Goal: Browse casually: Explore the website without a specific task or goal

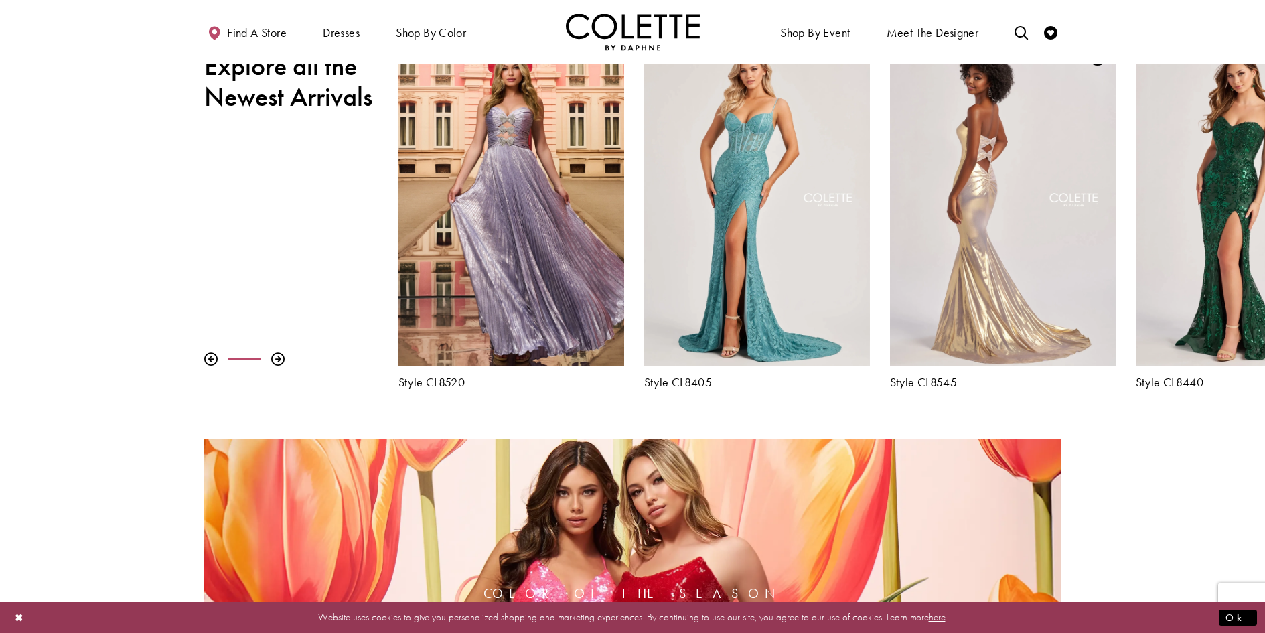
scroll to position [602, 0]
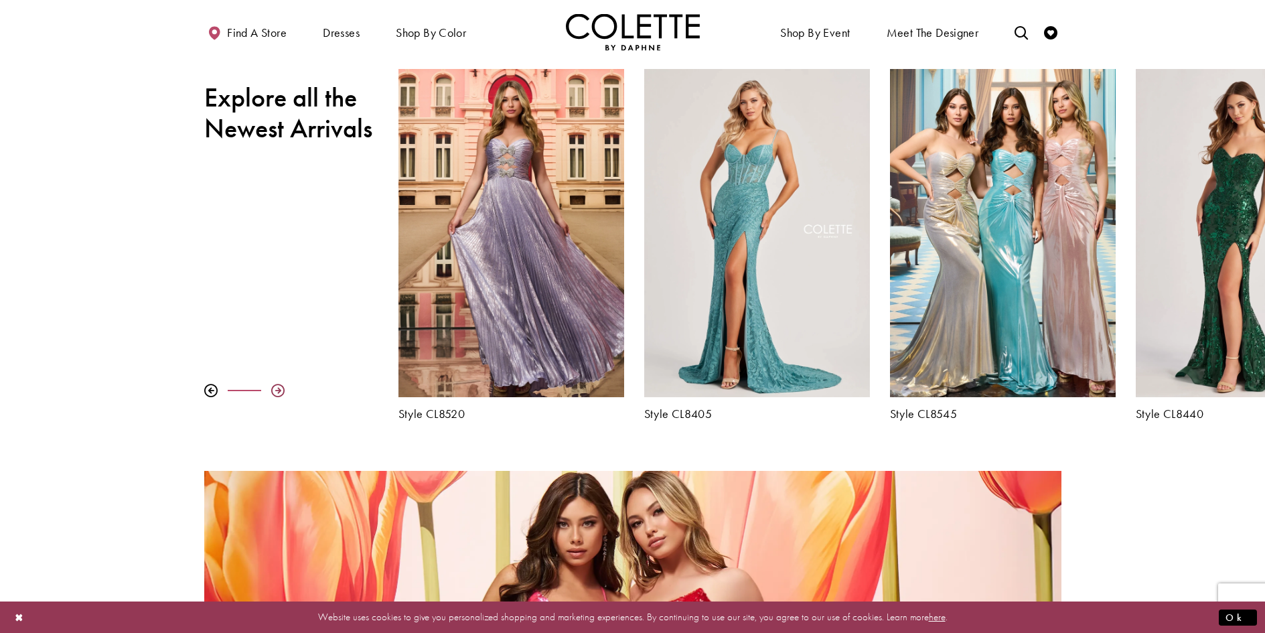
click at [279, 391] on div at bounding box center [277, 390] width 13 height 13
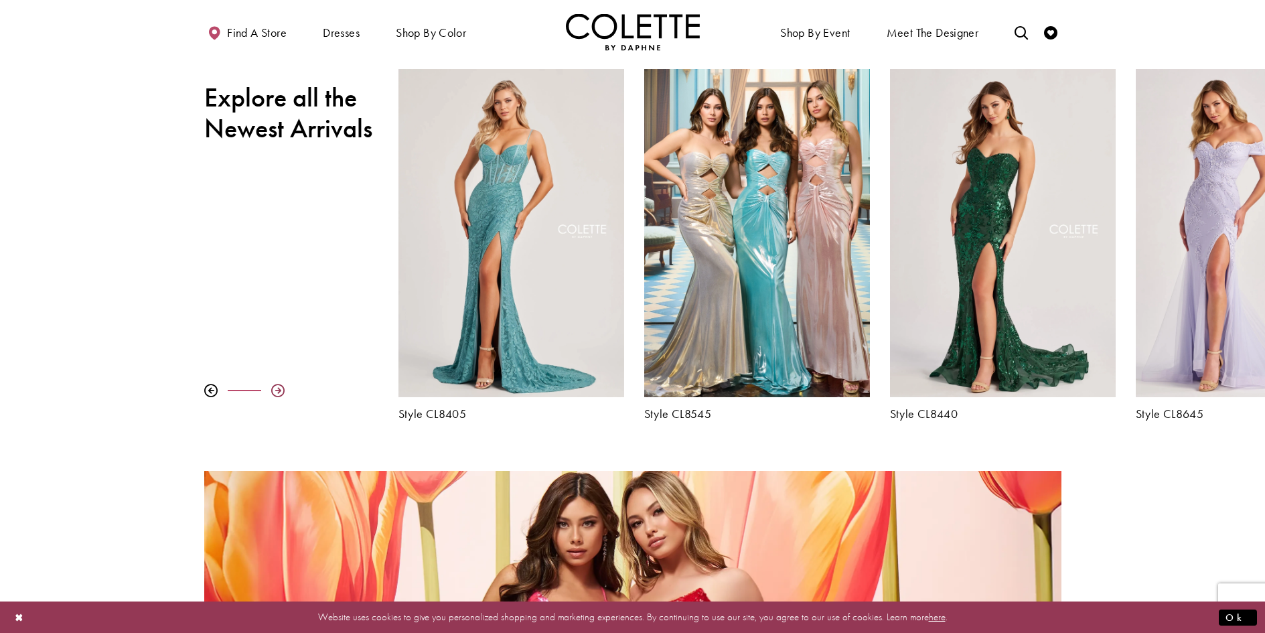
click at [279, 391] on div at bounding box center [277, 390] width 13 height 13
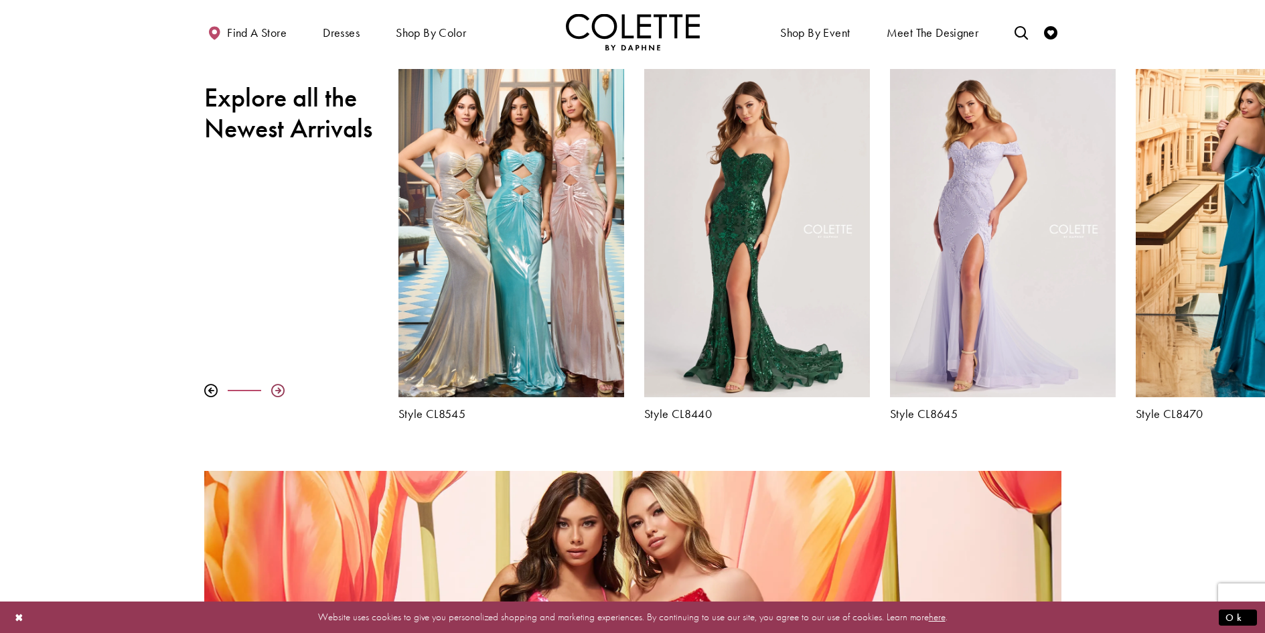
click at [279, 391] on div at bounding box center [277, 390] width 13 height 13
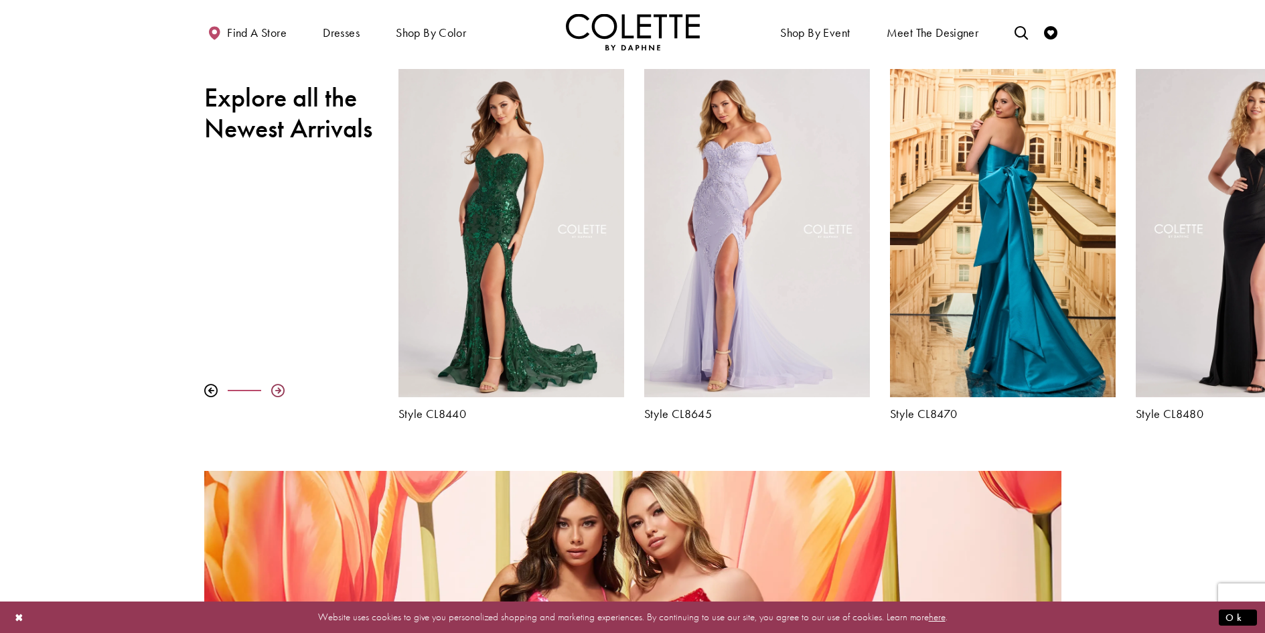
click at [279, 391] on div at bounding box center [277, 390] width 13 height 13
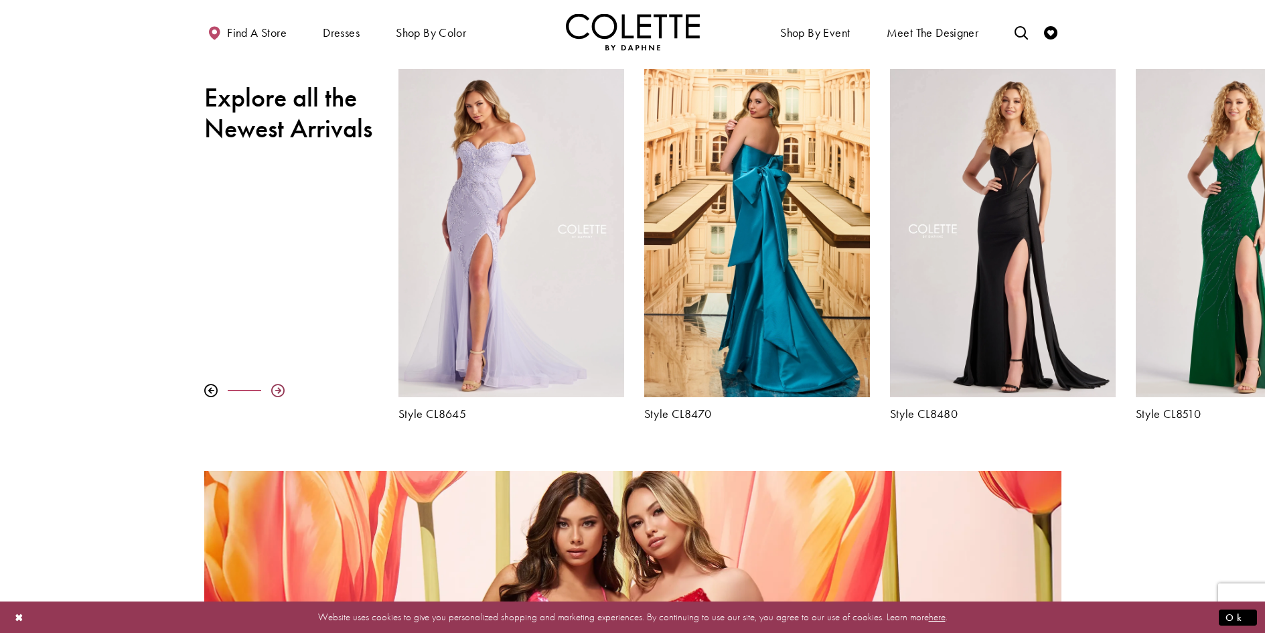
click at [279, 391] on div at bounding box center [277, 390] width 13 height 13
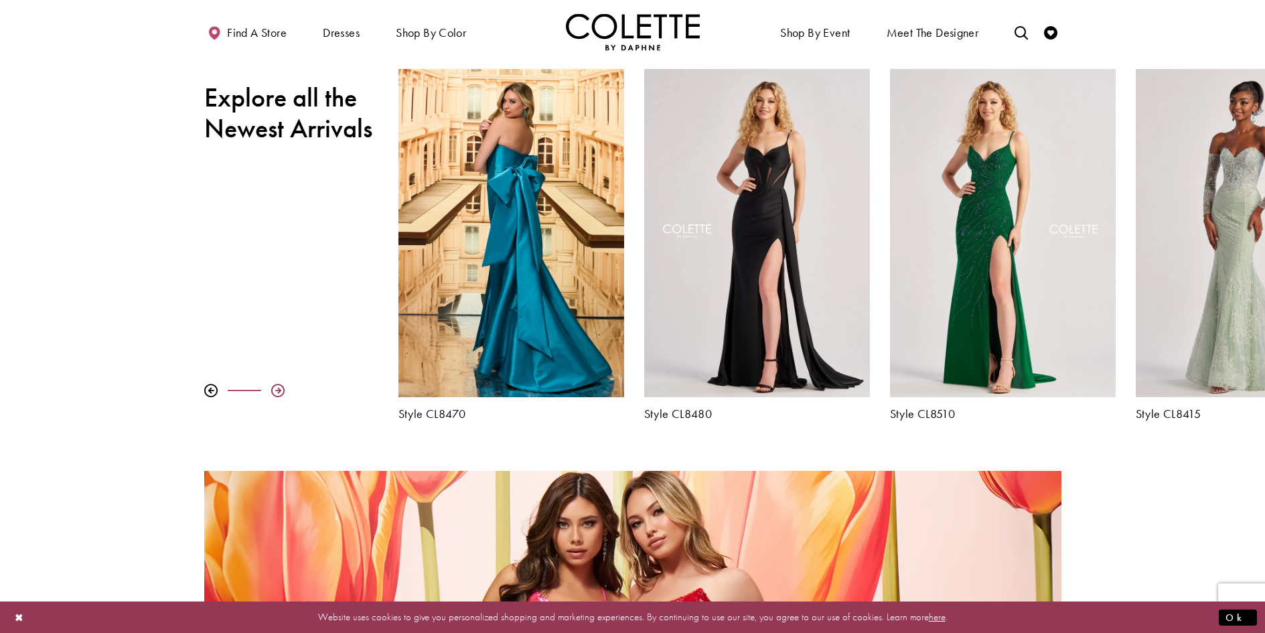
click at [279, 391] on div at bounding box center [277, 390] width 13 height 13
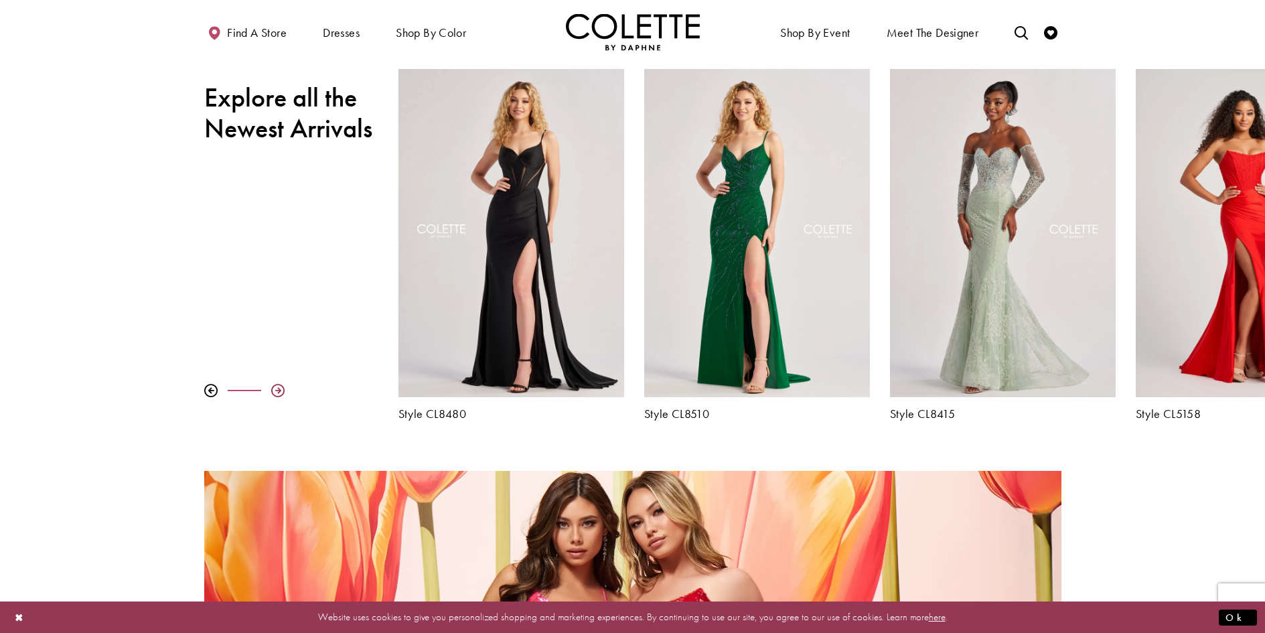
click at [279, 391] on div at bounding box center [277, 390] width 13 height 13
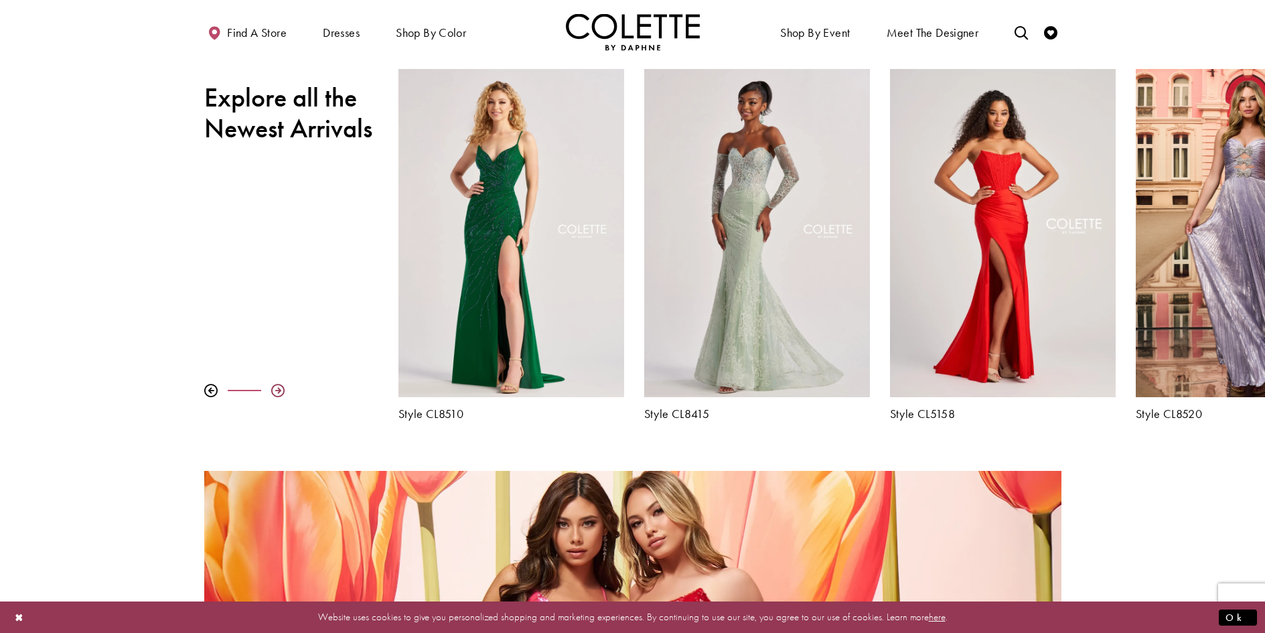
click at [279, 391] on div at bounding box center [277, 390] width 13 height 13
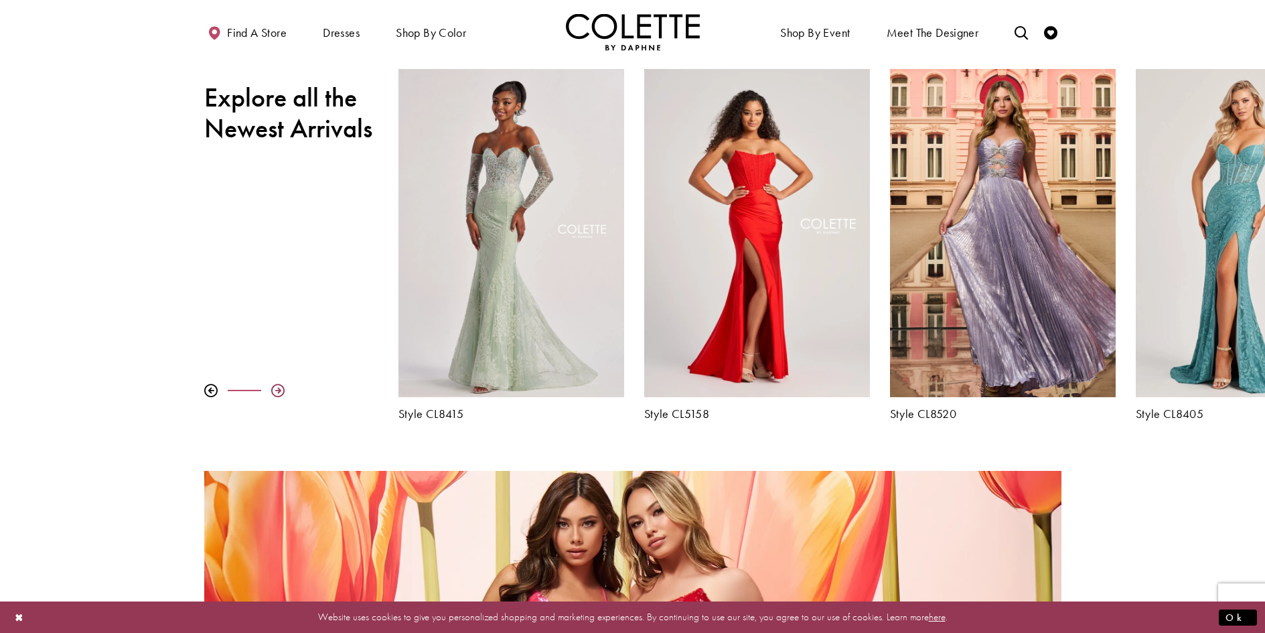
click at [279, 391] on div at bounding box center [277, 390] width 13 height 13
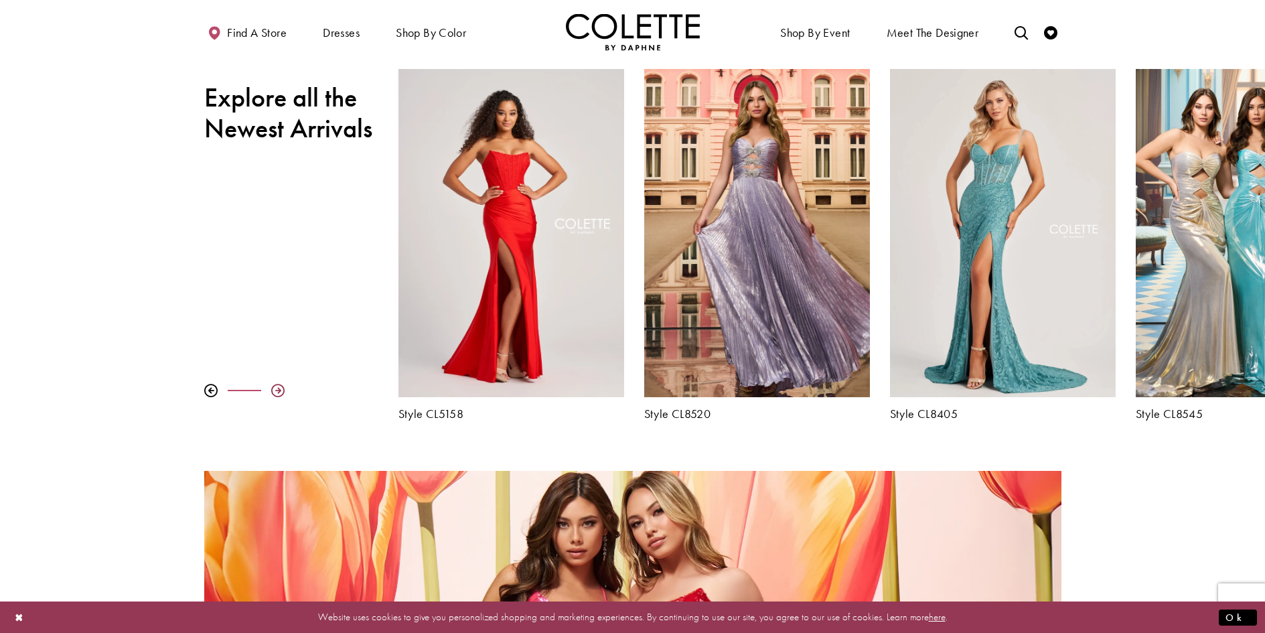
click at [279, 391] on div at bounding box center [277, 390] width 13 height 13
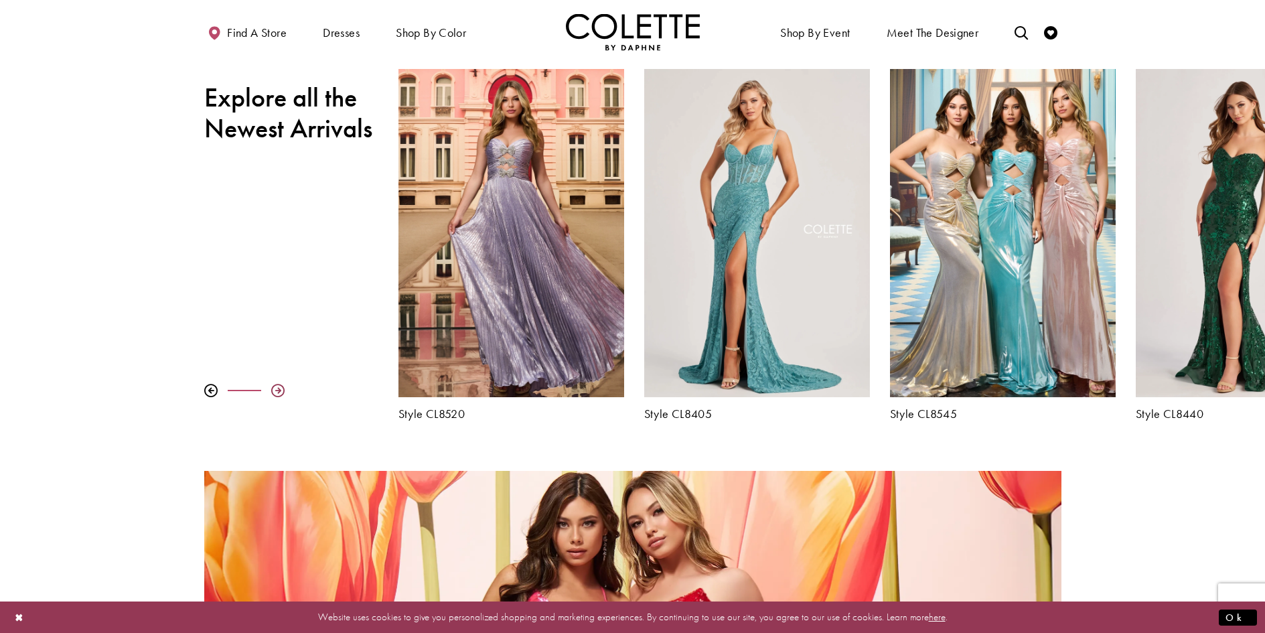
click at [279, 391] on div at bounding box center [277, 390] width 13 height 13
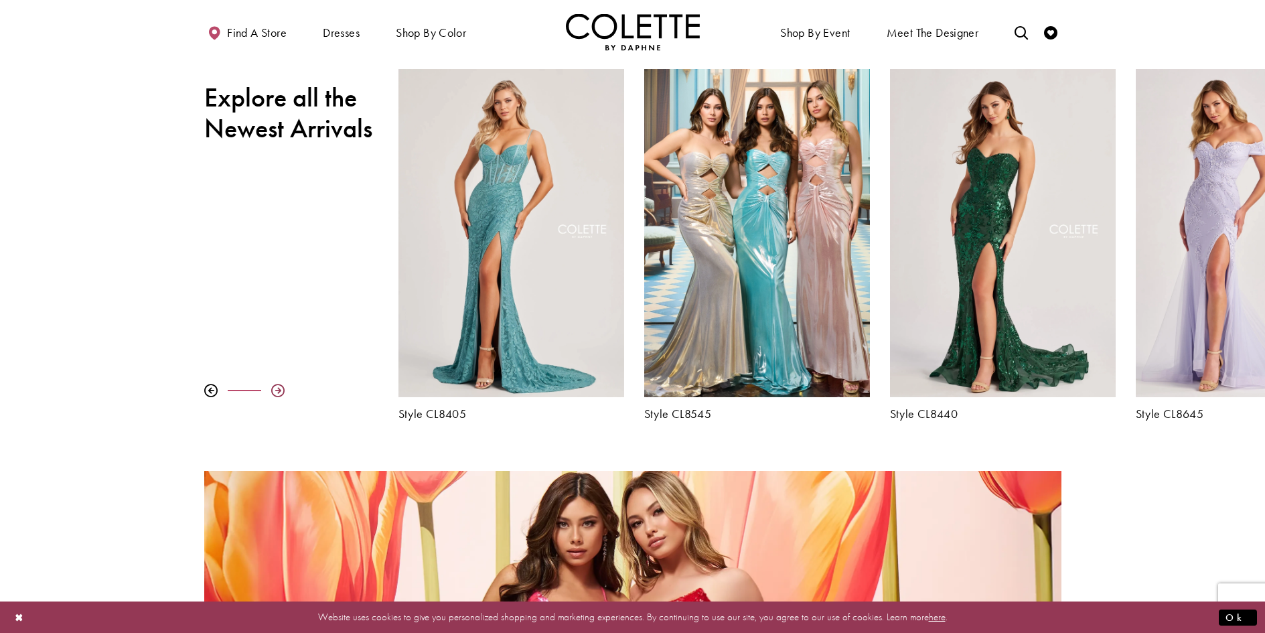
click at [279, 391] on div at bounding box center [277, 390] width 13 height 13
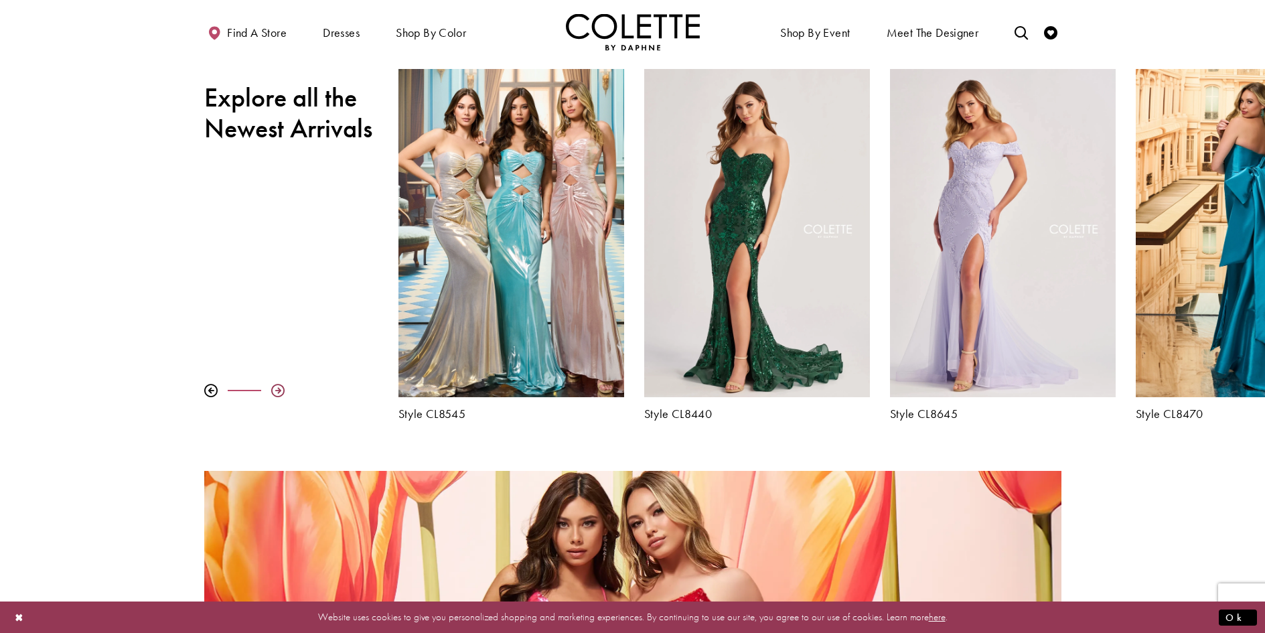
click at [279, 391] on div at bounding box center [277, 390] width 13 height 13
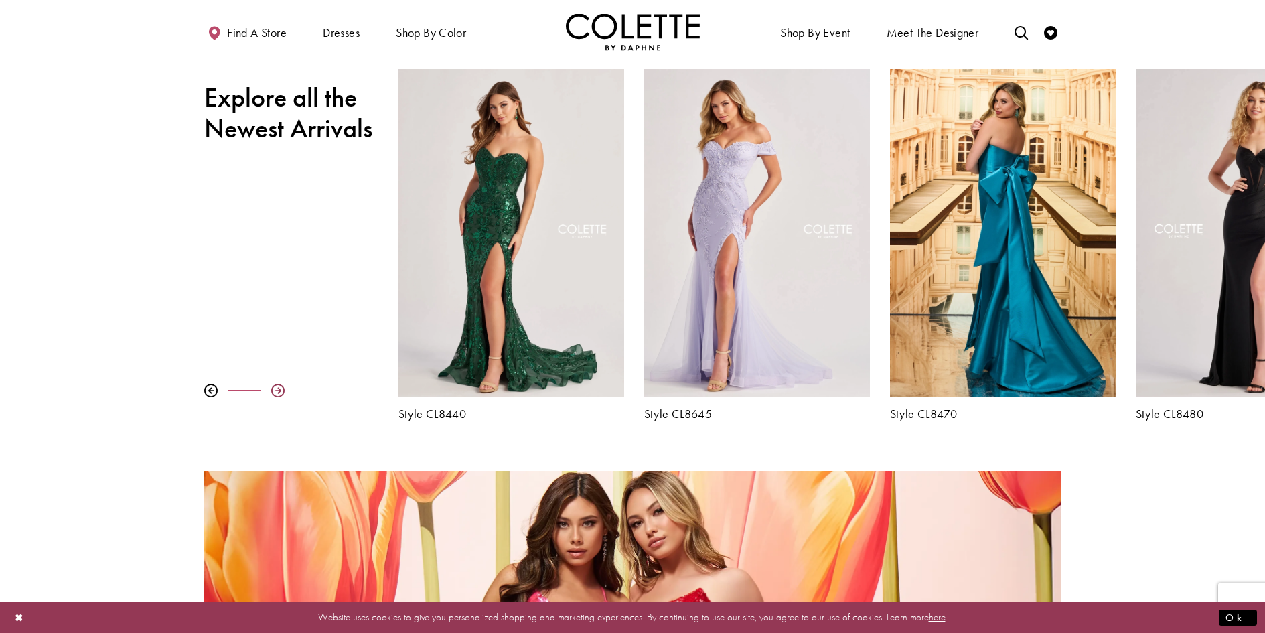
click at [279, 391] on div at bounding box center [277, 390] width 13 height 13
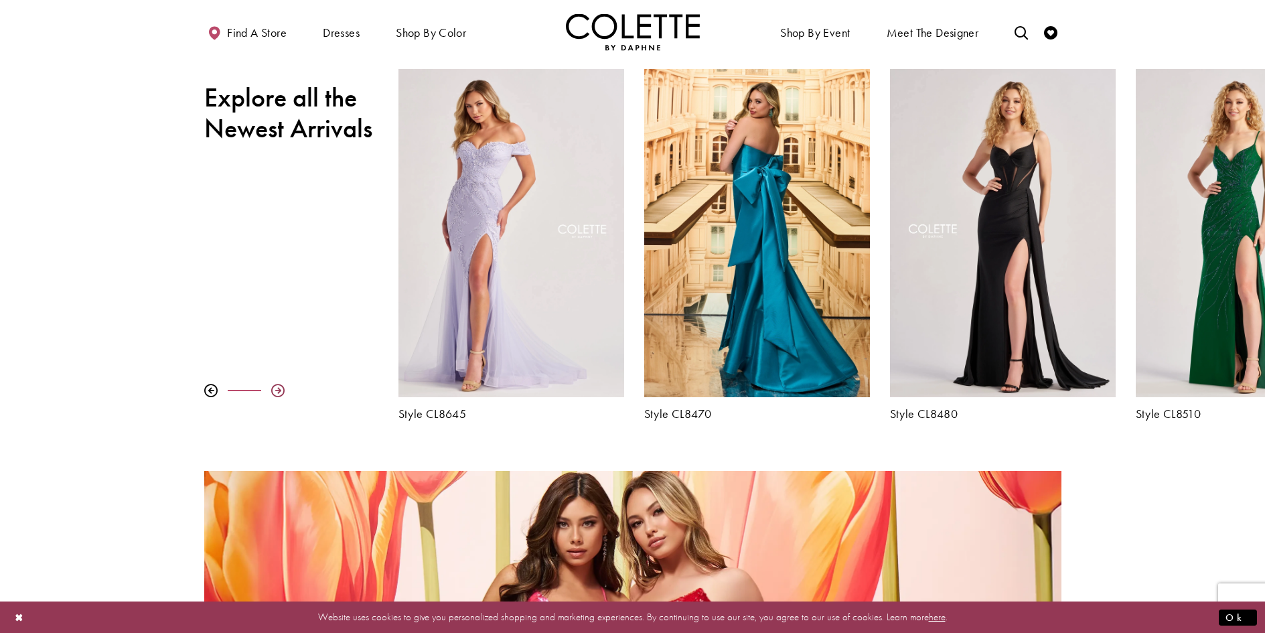
click at [279, 391] on div at bounding box center [277, 390] width 13 height 13
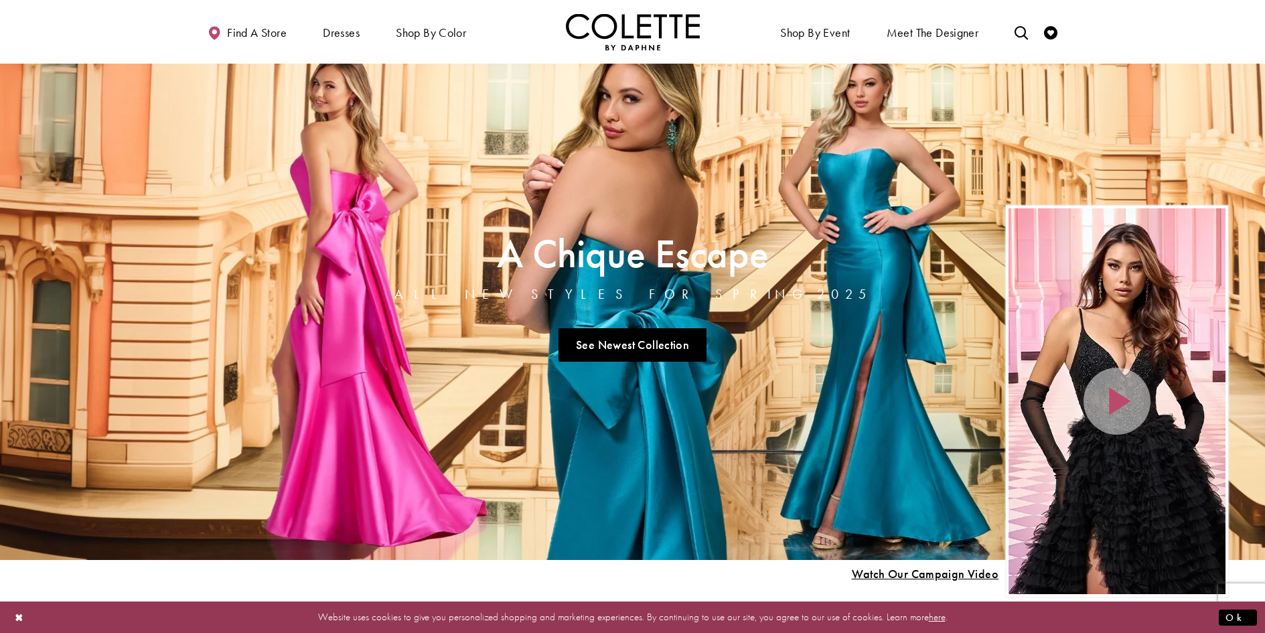
scroll to position [0, 0]
